Goal: Check status: Check status

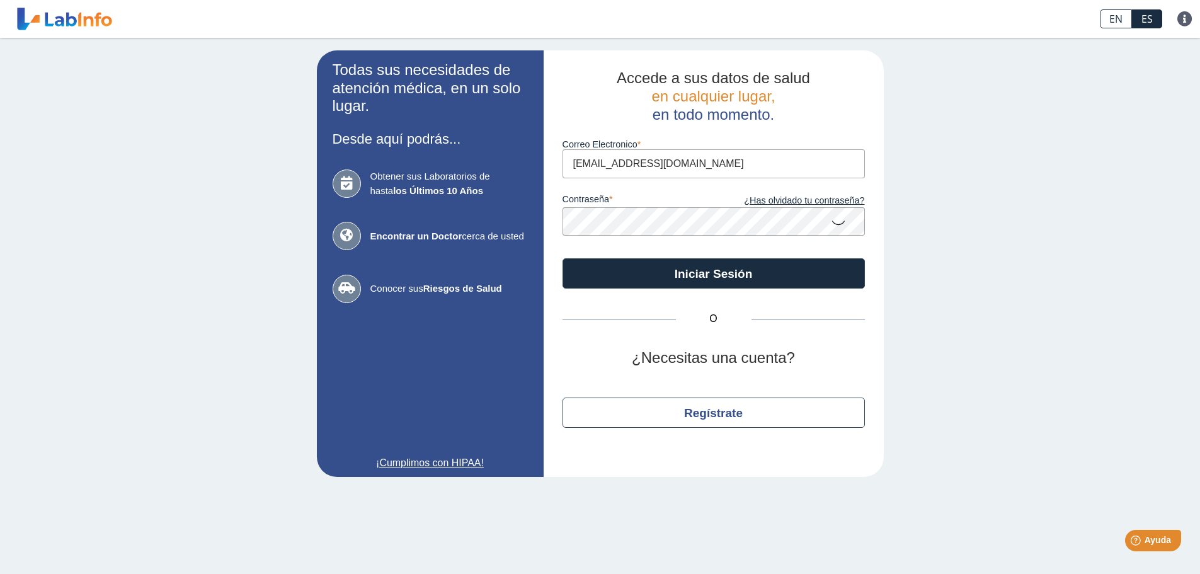
type input "[EMAIL_ADDRESS][DOMAIN_NAME]"
click at [563, 258] on button "Iniciar Sesión" at bounding box center [714, 273] width 302 height 30
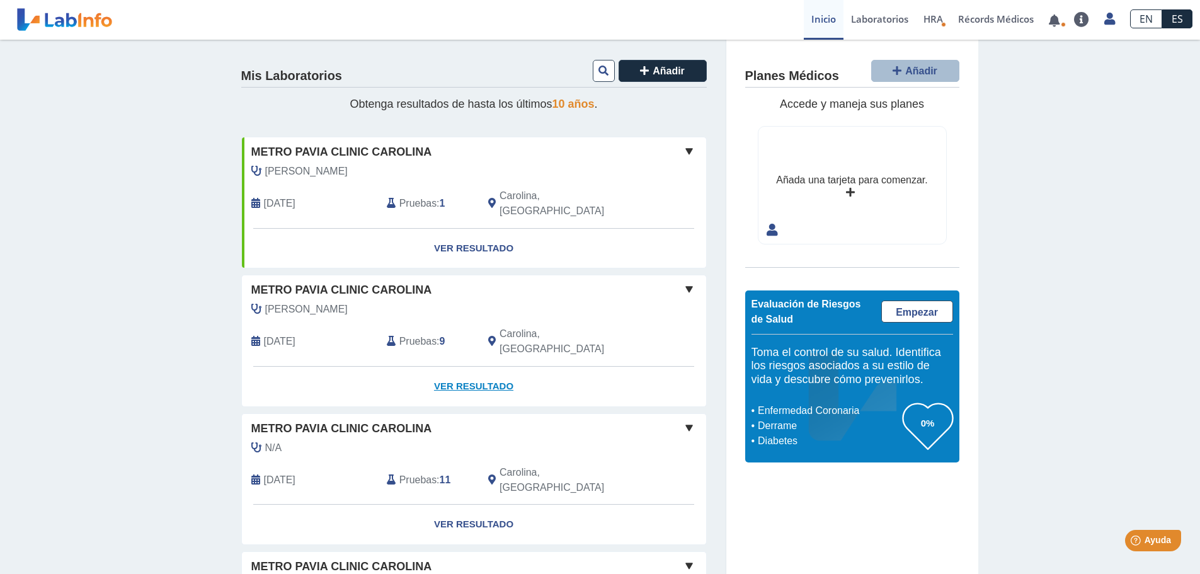
click at [473, 367] on link "Ver Resultado" at bounding box center [474, 387] width 464 height 40
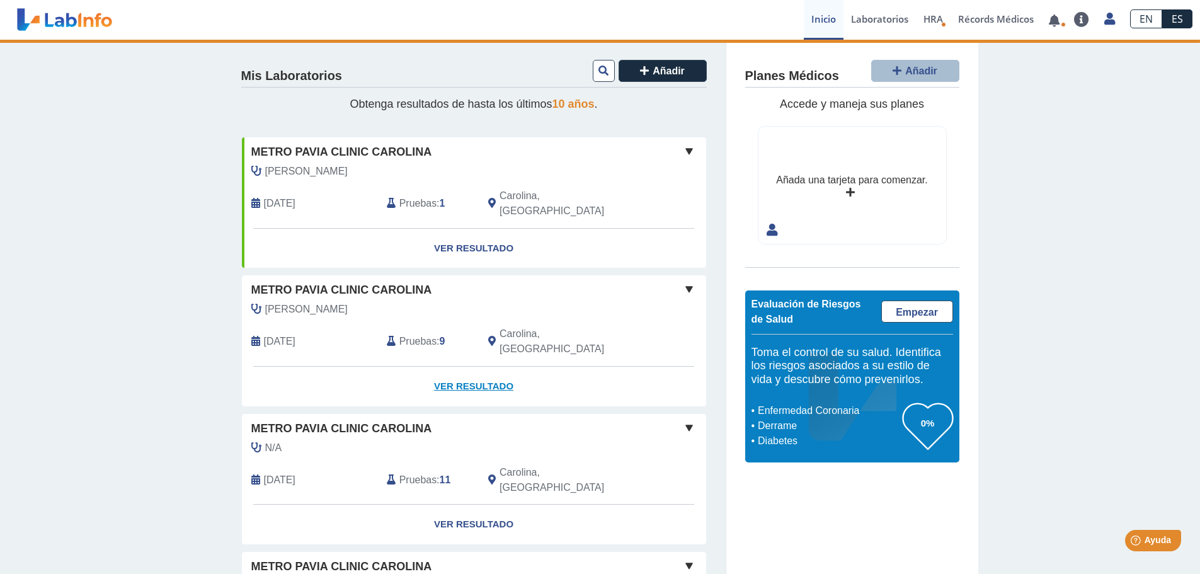
click at [457, 367] on link "Ver Resultado" at bounding box center [474, 387] width 464 height 40
click at [454, 367] on link "Ver Resultado" at bounding box center [474, 387] width 464 height 40
click at [458, 367] on link "Ver Resultado" at bounding box center [474, 387] width 464 height 40
click at [374, 282] on span "Metro Pavia Clinic Carolina" at bounding box center [341, 290] width 181 height 17
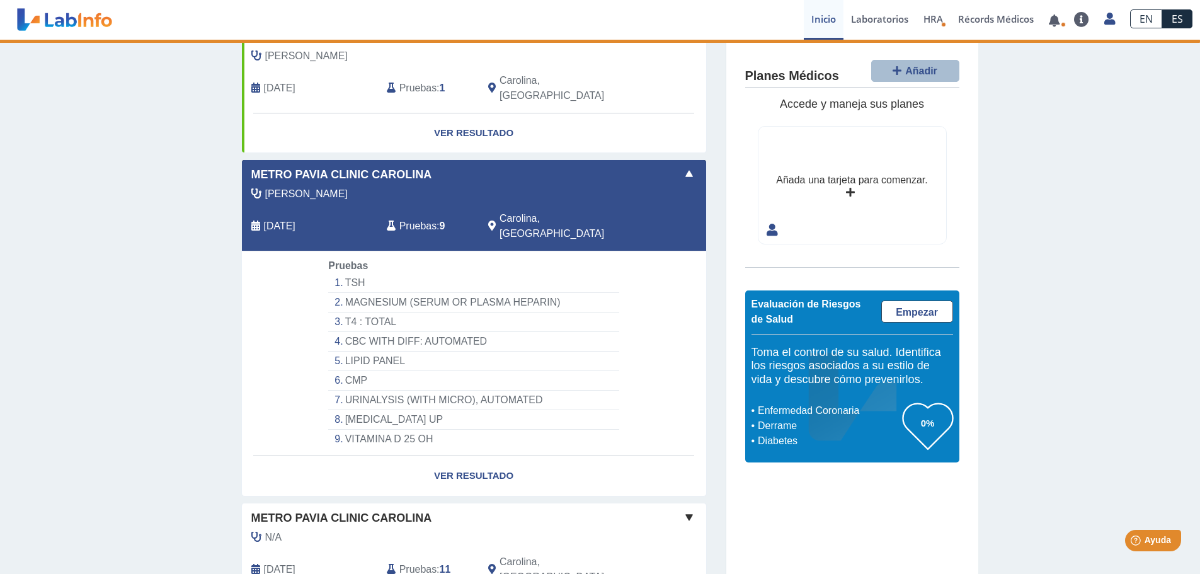
scroll to position [119, 0]
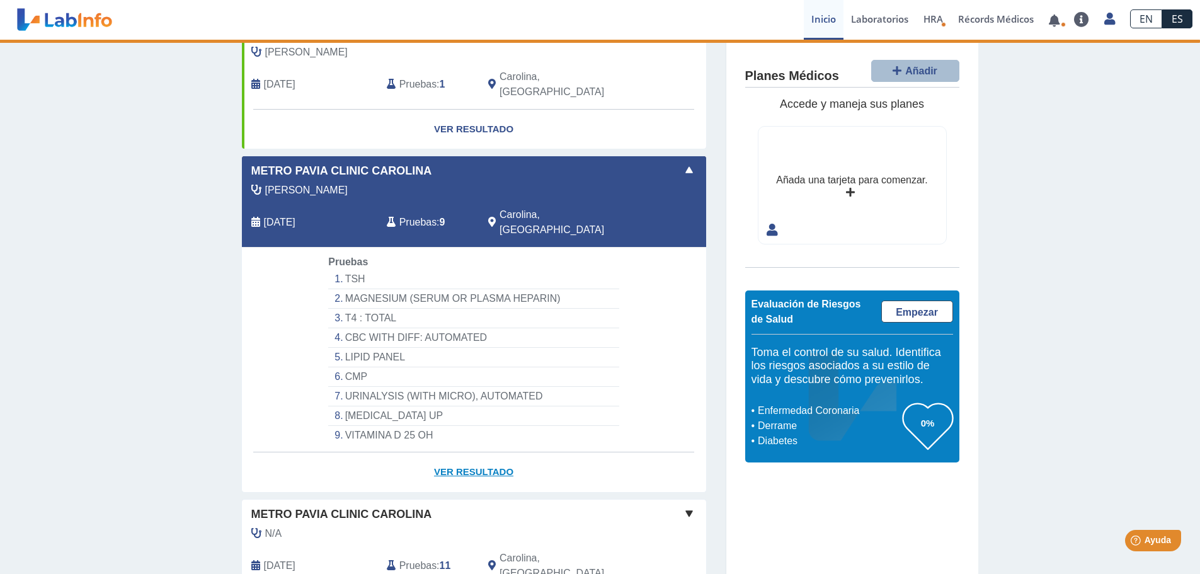
click at [468, 452] on link "Ver Resultado" at bounding box center [474, 472] width 464 height 40
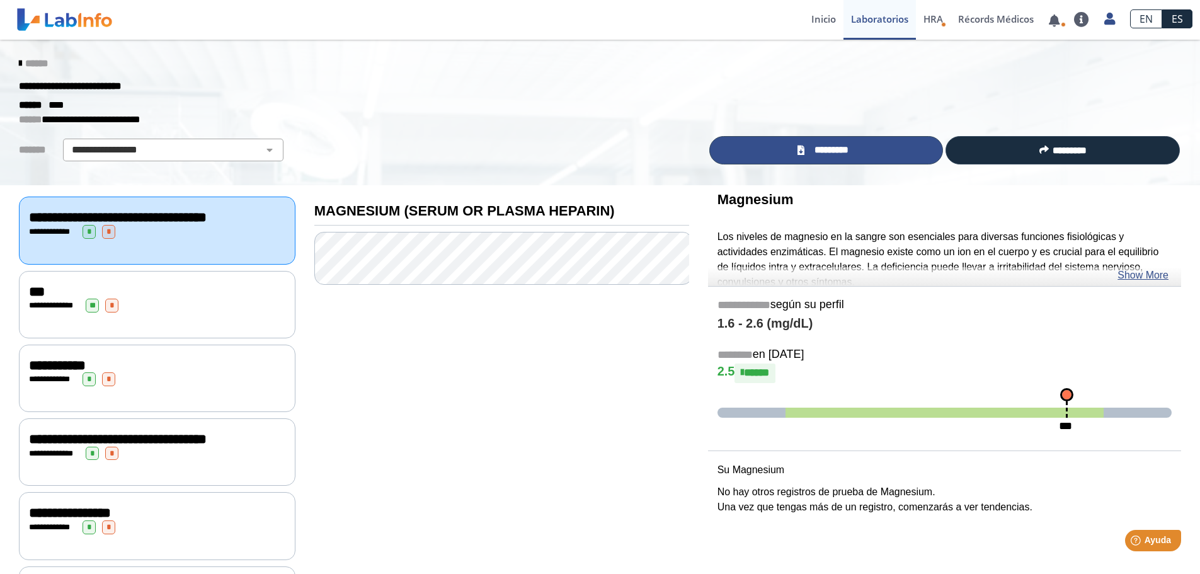
click at [820, 144] on span "*********" at bounding box center [832, 150] width 46 height 14
